Goal: Information Seeking & Learning: Learn about a topic

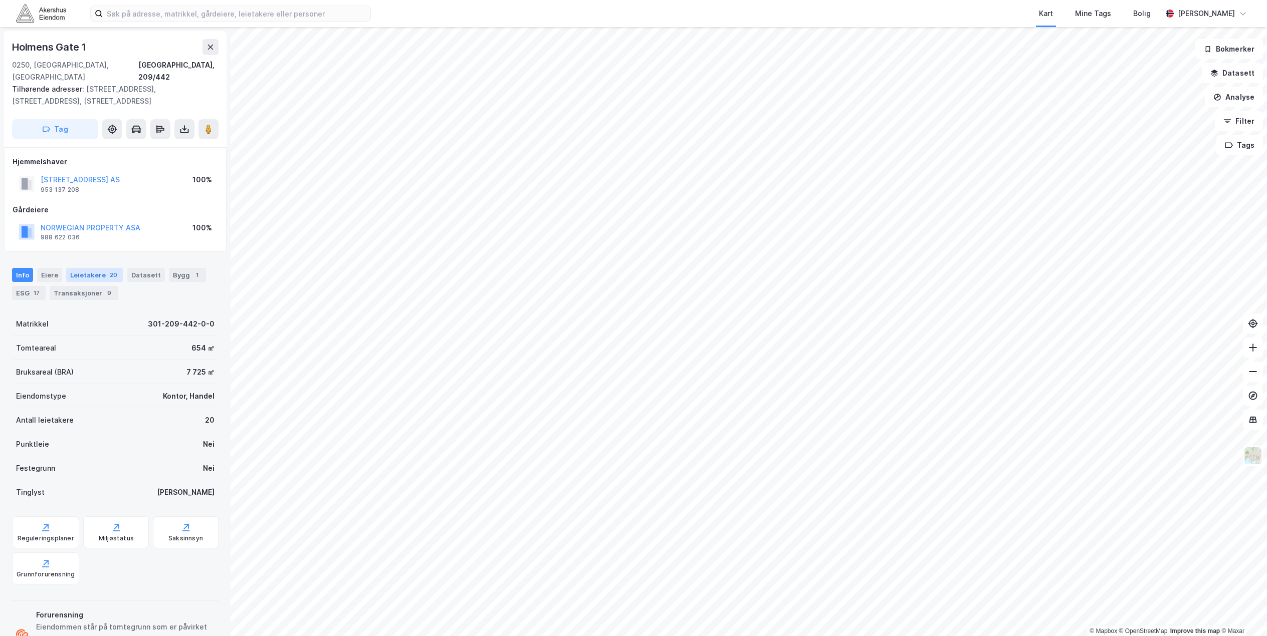
click at [91, 268] on div "Leietakere 20" at bounding box center [94, 275] width 57 height 14
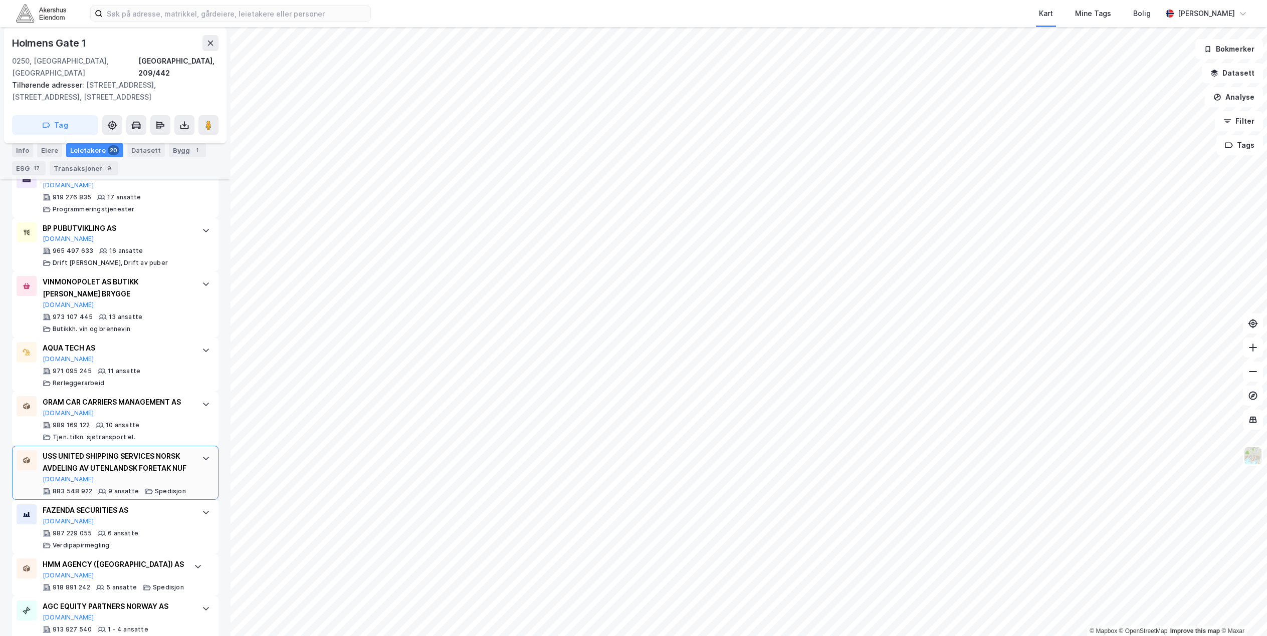
scroll to position [601, 0]
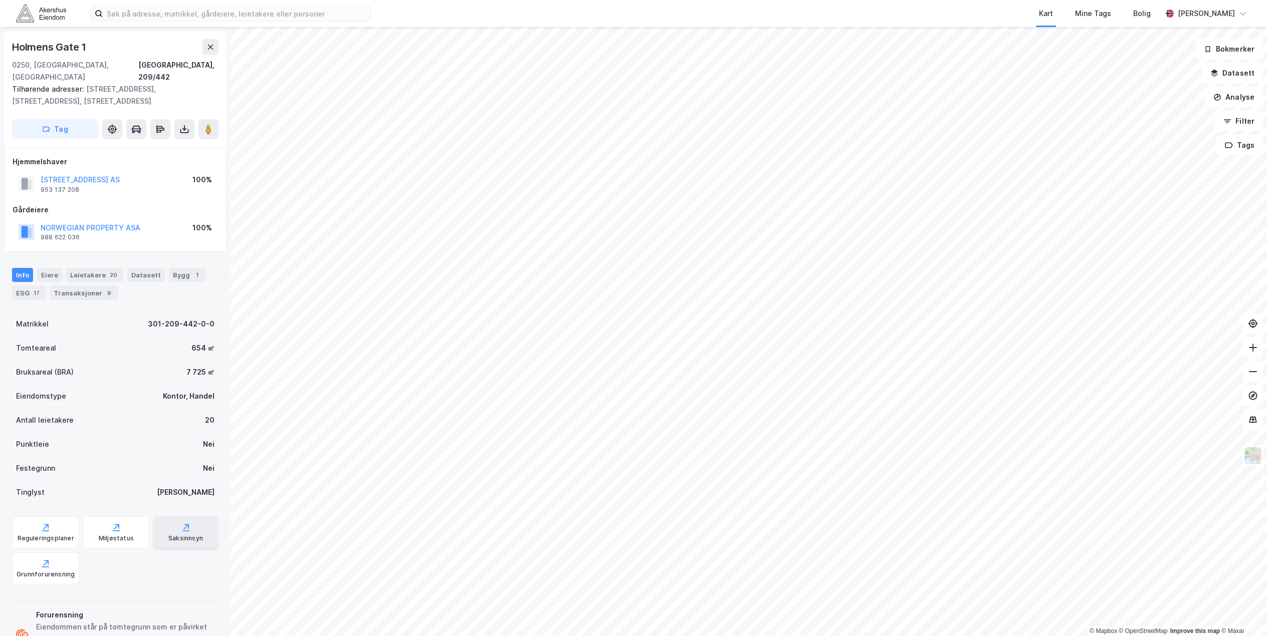
click at [162, 517] on div "Saksinnsyn" at bounding box center [186, 533] width 66 height 32
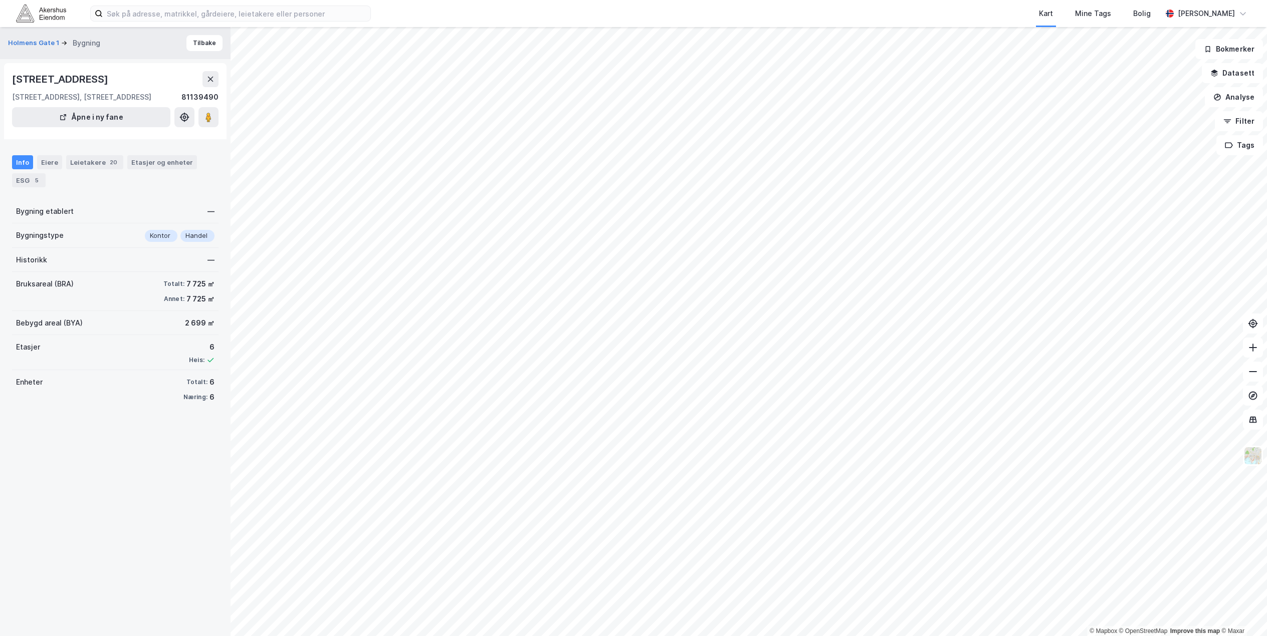
click at [90, 170] on div "Info Eiere Leietakere 20 Etasjer og enheter ESG 5" at bounding box center [115, 171] width 206 height 32
click at [114, 164] on div "Leietakere 20" at bounding box center [94, 162] width 57 height 14
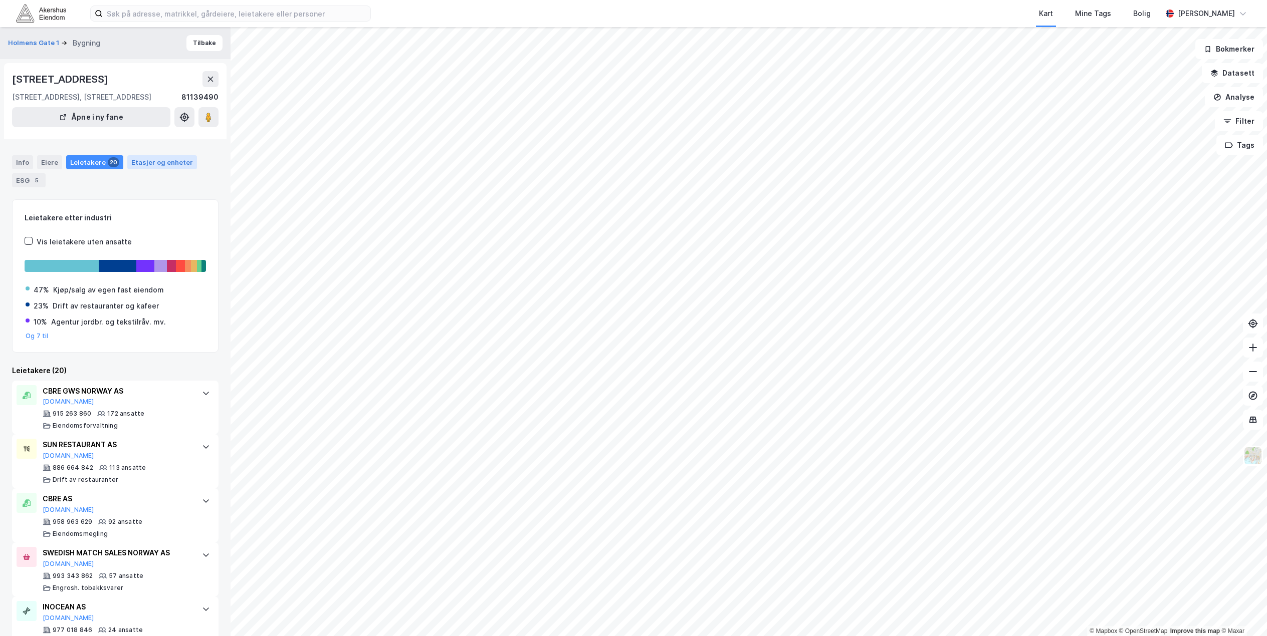
click at [133, 166] on div "Etasjer og enheter" at bounding box center [162, 162] width 62 height 9
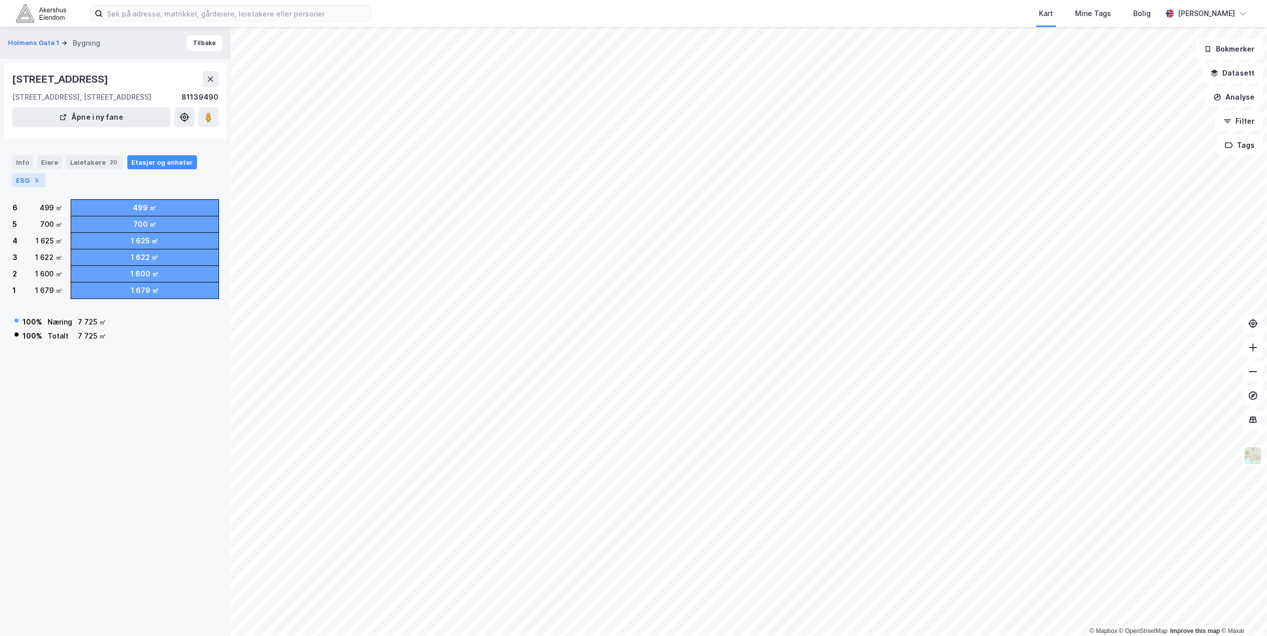
click at [19, 183] on div "ESG 5" at bounding box center [29, 180] width 34 height 14
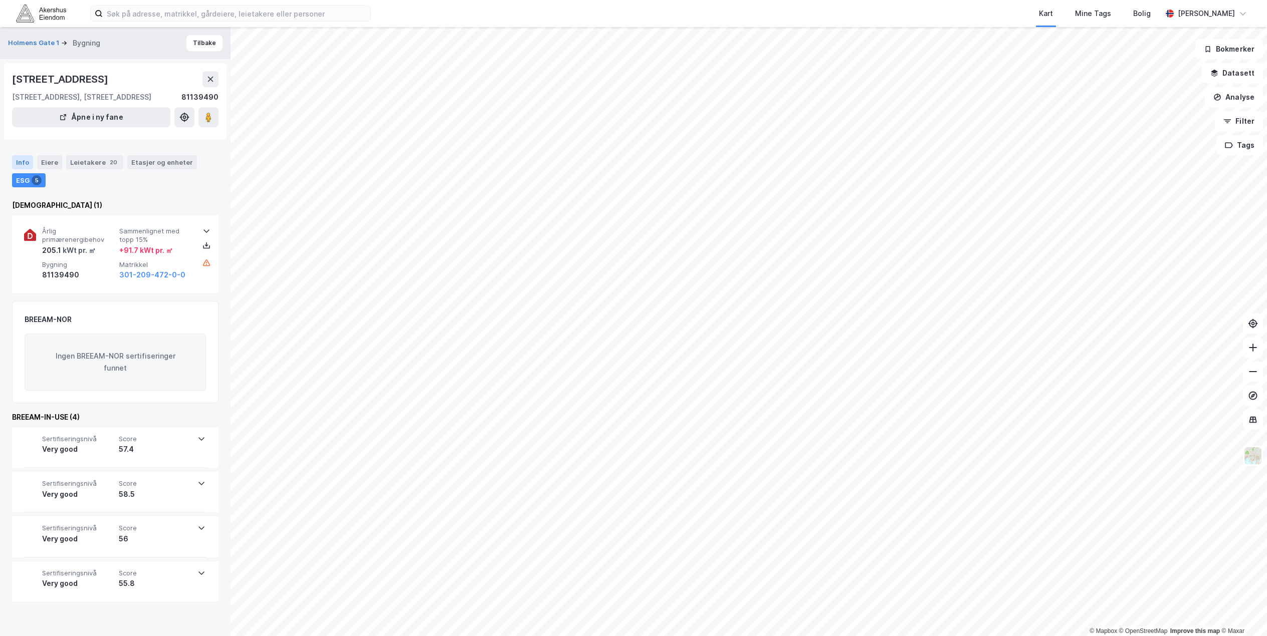
click at [18, 158] on div "Info" at bounding box center [22, 162] width 21 height 14
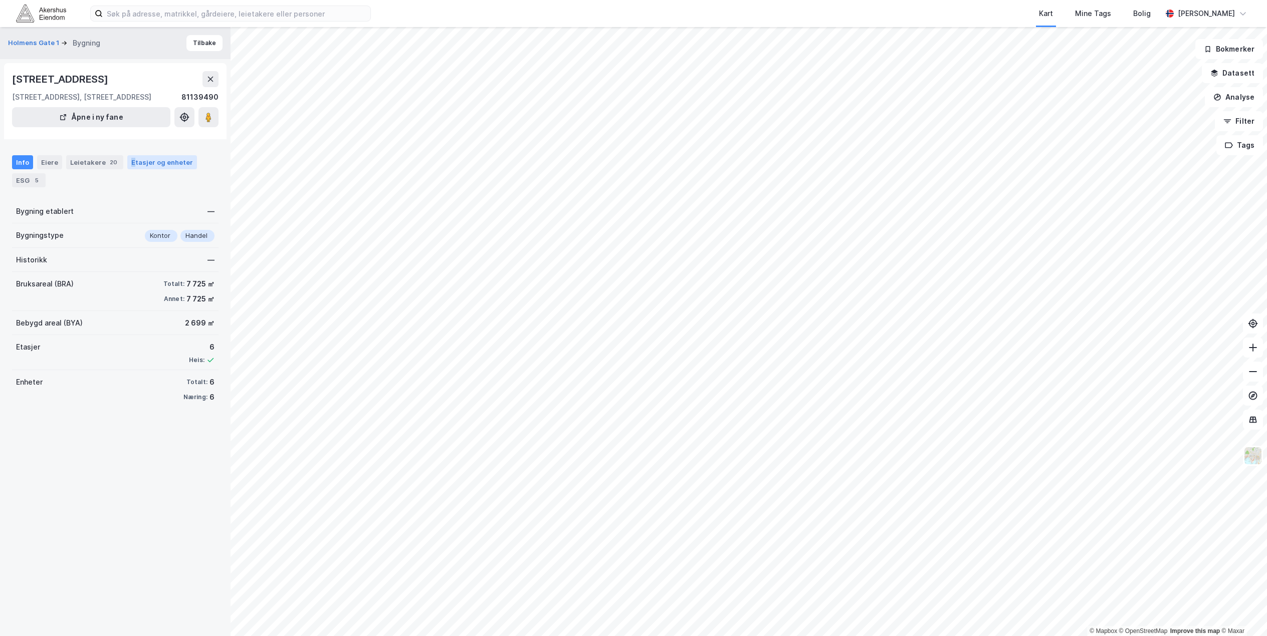
click at [131, 160] on div "Etasjer og enheter" at bounding box center [162, 162] width 62 height 9
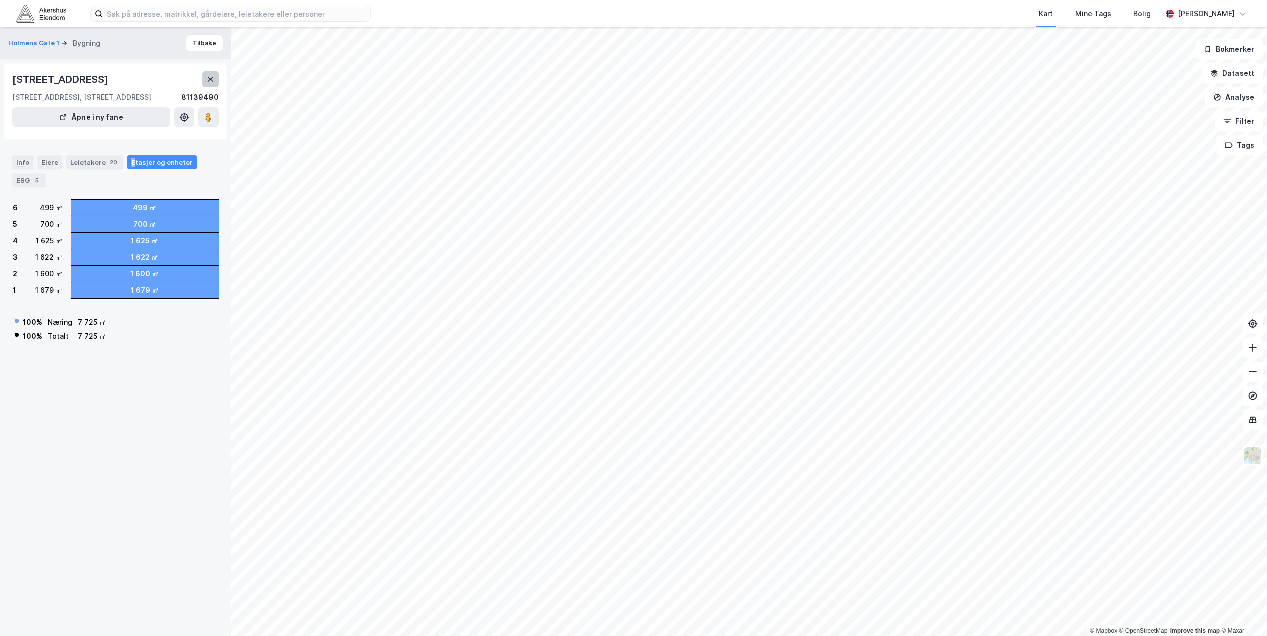
click at [210, 78] on icon at bounding box center [210, 79] width 8 height 8
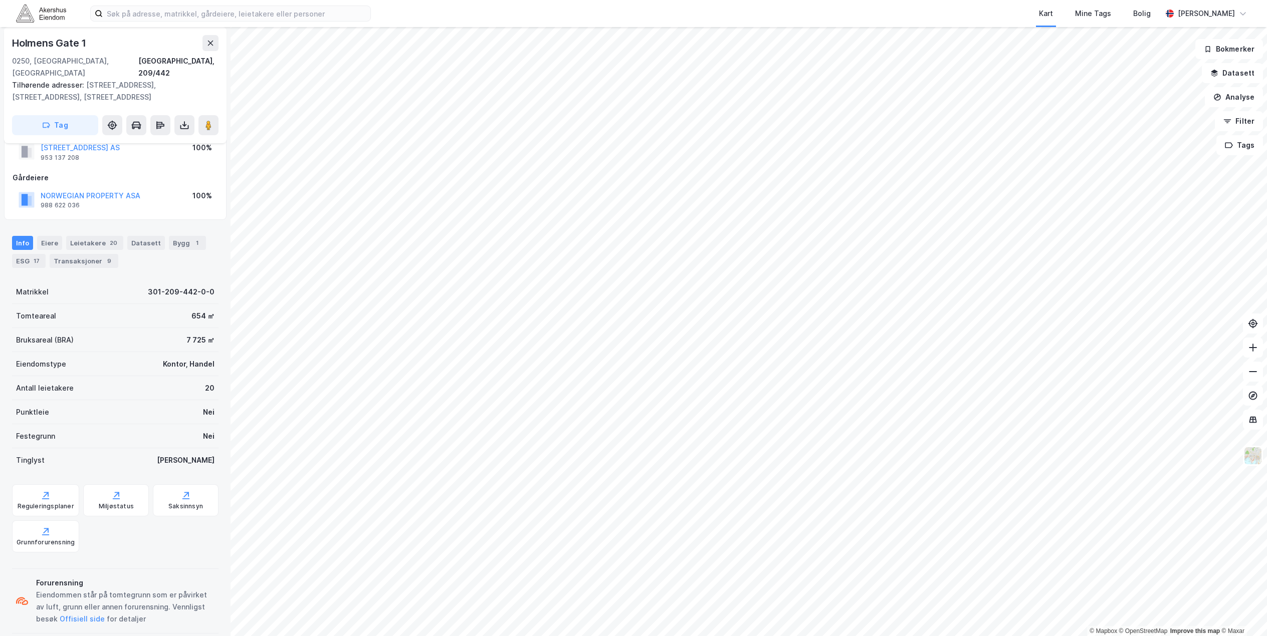
scroll to position [34, 0]
click at [182, 501] on div "Saksinnsyn" at bounding box center [185, 505] width 35 height 8
